Goal: Communication & Community: Answer question/provide support

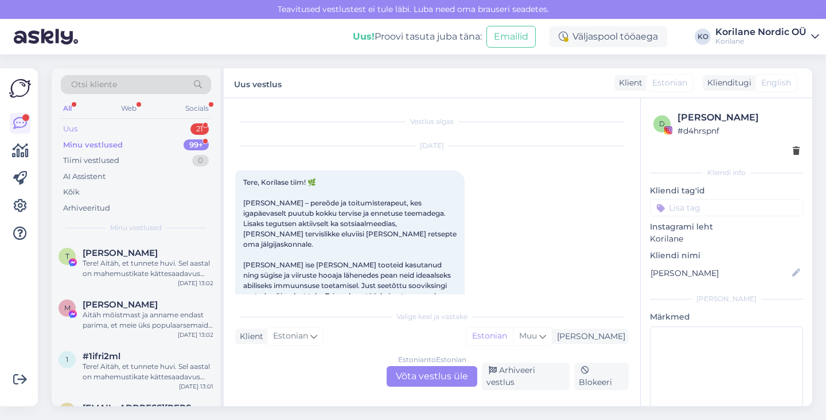
scroll to position [7, 0]
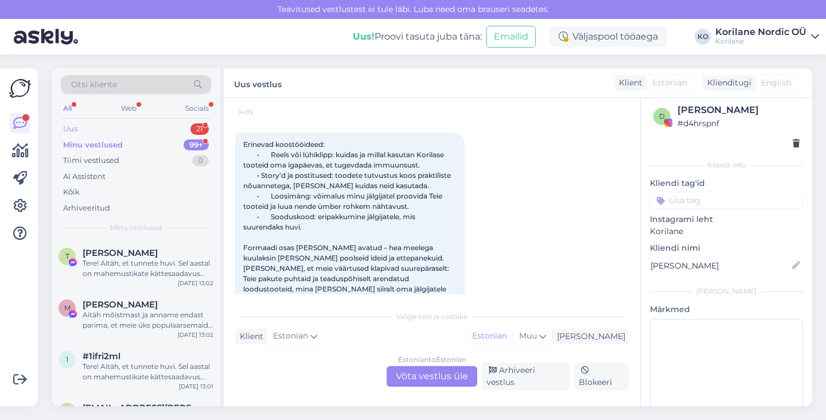
click at [138, 129] on div "Uus 21" at bounding box center [136, 129] width 150 height 16
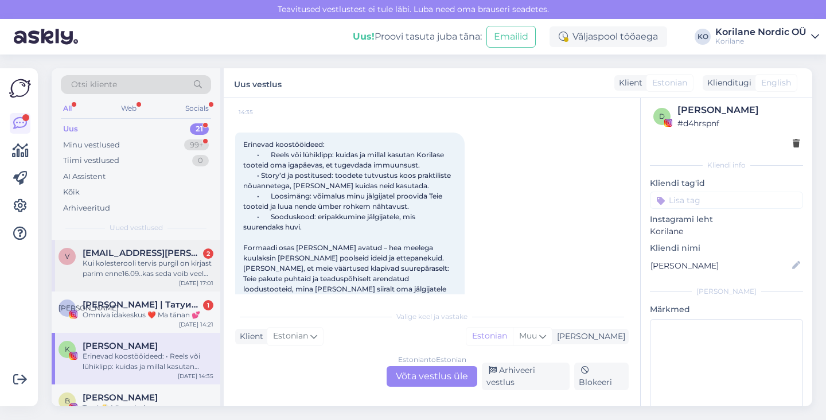
click at [161, 247] on div "v [EMAIL_ADDRESS][PERSON_NAME][DOMAIN_NAME] 2 Kui kolesterooli tervis purgil on…" at bounding box center [136, 266] width 169 height 52
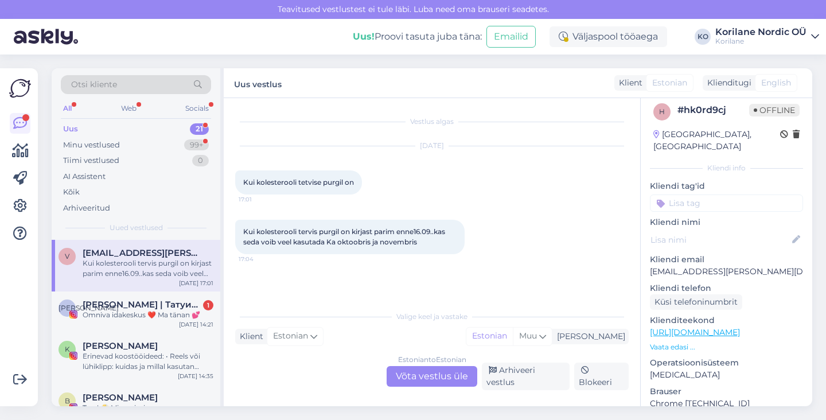
click at [418, 380] on div "Estonian to Estonian Võta vestlus üle" at bounding box center [432, 376] width 91 height 21
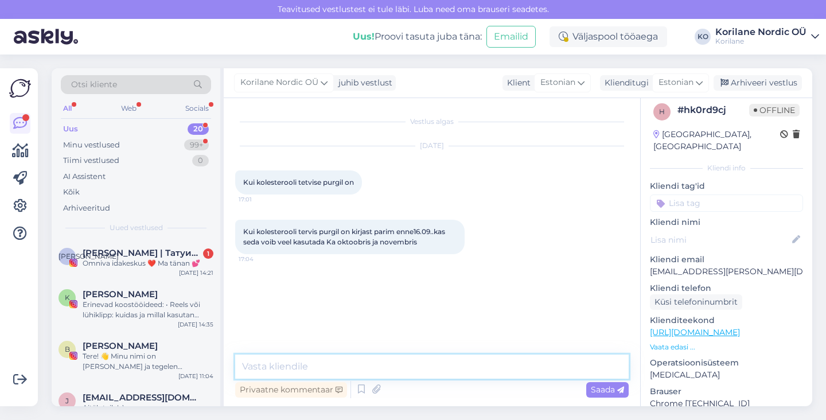
click at [414, 371] on textarea at bounding box center [432, 367] width 394 height 24
drag, startPoint x: 267, startPoint y: 366, endPoint x: 394, endPoint y: 365, distance: 127.4
click at [394, 365] on textarea "Tere! Üldiselt kui visua" at bounding box center [432, 367] width 394 height 24
paste textarea "Tere! Üldiselt on „parim enne“ kuupäev toidulisanditel märgitud väikese varuga.…"
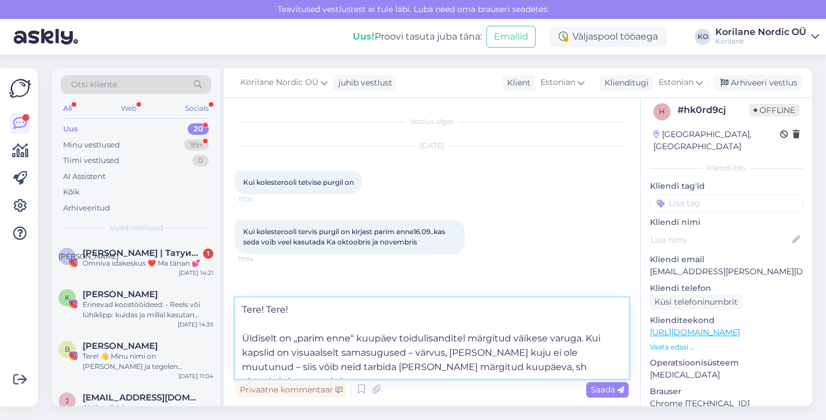
click at [242, 335] on textarea "Tere! Tere! Üldiselt on „parim enne“ kuupäev toidulisanditel märgitud väikese v…" at bounding box center [432, 338] width 394 height 81
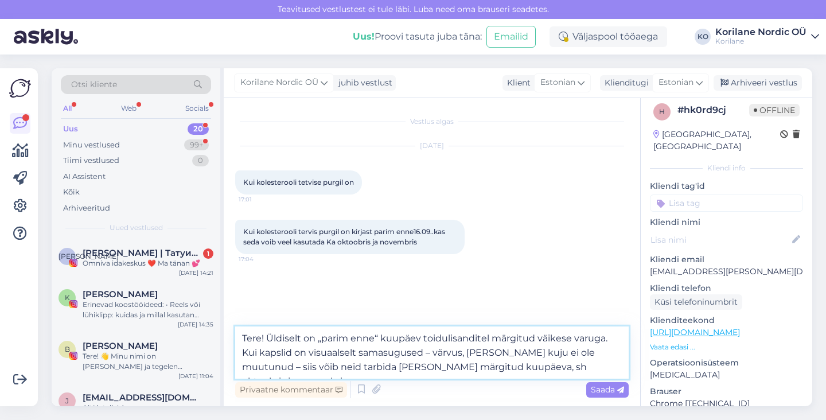
click at [544, 340] on textarea "Tere! Üldiselt on „parim enne“ kuupäev toidulisanditel märgitud väikese varuga.…" at bounding box center [432, 352] width 394 height 52
click at [411, 354] on textarea "Tere! Üldiselt on „parim enne“ kuupäev toidulisanditel märgitud varuga. Kui kap…" at bounding box center [432, 352] width 394 height 52
click at [596, 354] on textarea "Tere! Üldiselt on „parim enne“ kuupäev toidulisanditel märgitud varuga. Kui kap…" at bounding box center [432, 352] width 394 height 52
click at [608, 359] on textarea "Tere! Üldiselt on „parim enne“ kuupäev toidulisanditel märgitud varuga. Kui kap…" at bounding box center [432, 352] width 394 height 52
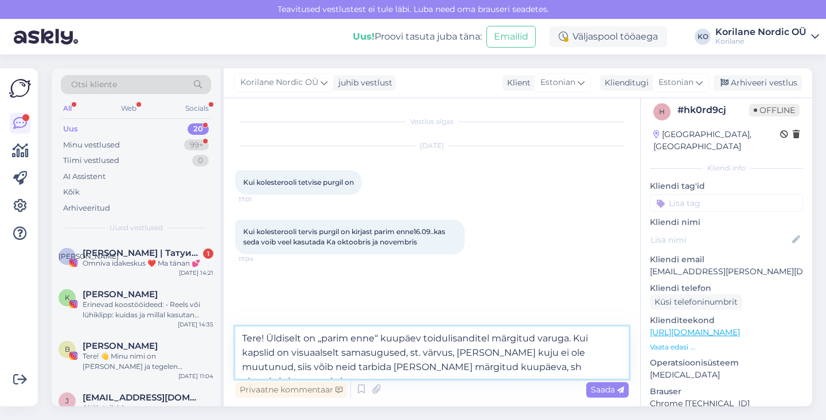
click at [601, 366] on textarea "Tere! Üldiselt on „parim enne“ kuupäev toidulisanditel märgitud varuga. Kui kap…" at bounding box center [432, 352] width 394 height 52
type textarea "Tere! Üldiselt on „parim enne“ kuupäev toidulisanditel märgitud varuga. Kui kap…"
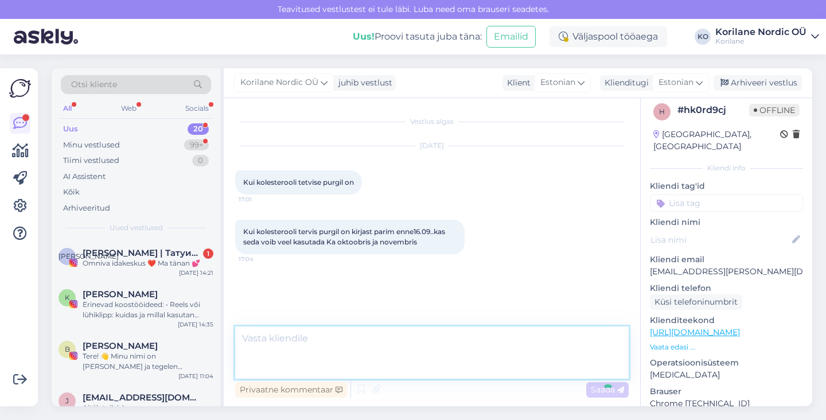
scroll to position [3, 0]
